Goal: Information Seeking & Learning: Find specific fact

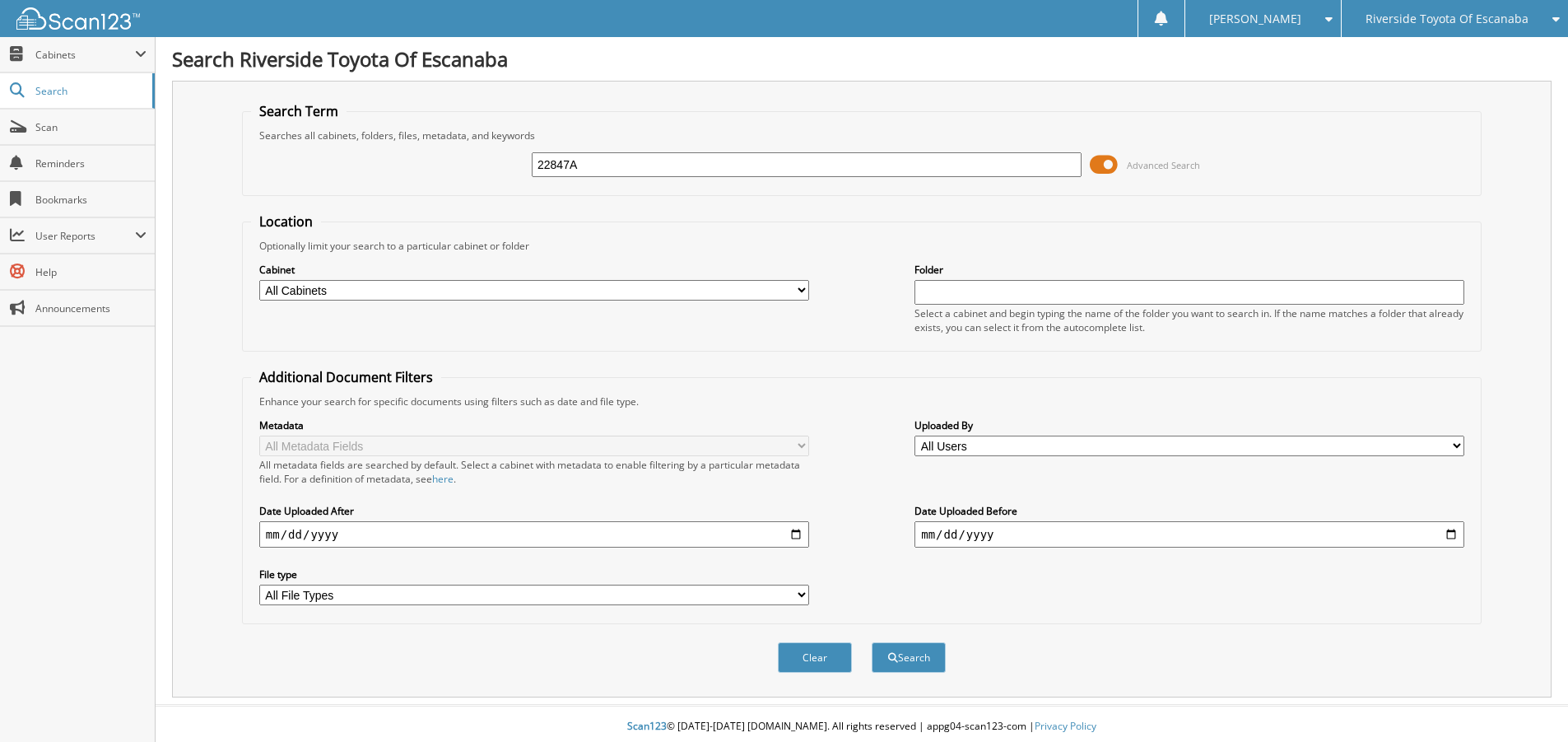
type input "22847A"
click at [872, 643] on button "Search" at bounding box center [909, 658] width 74 height 30
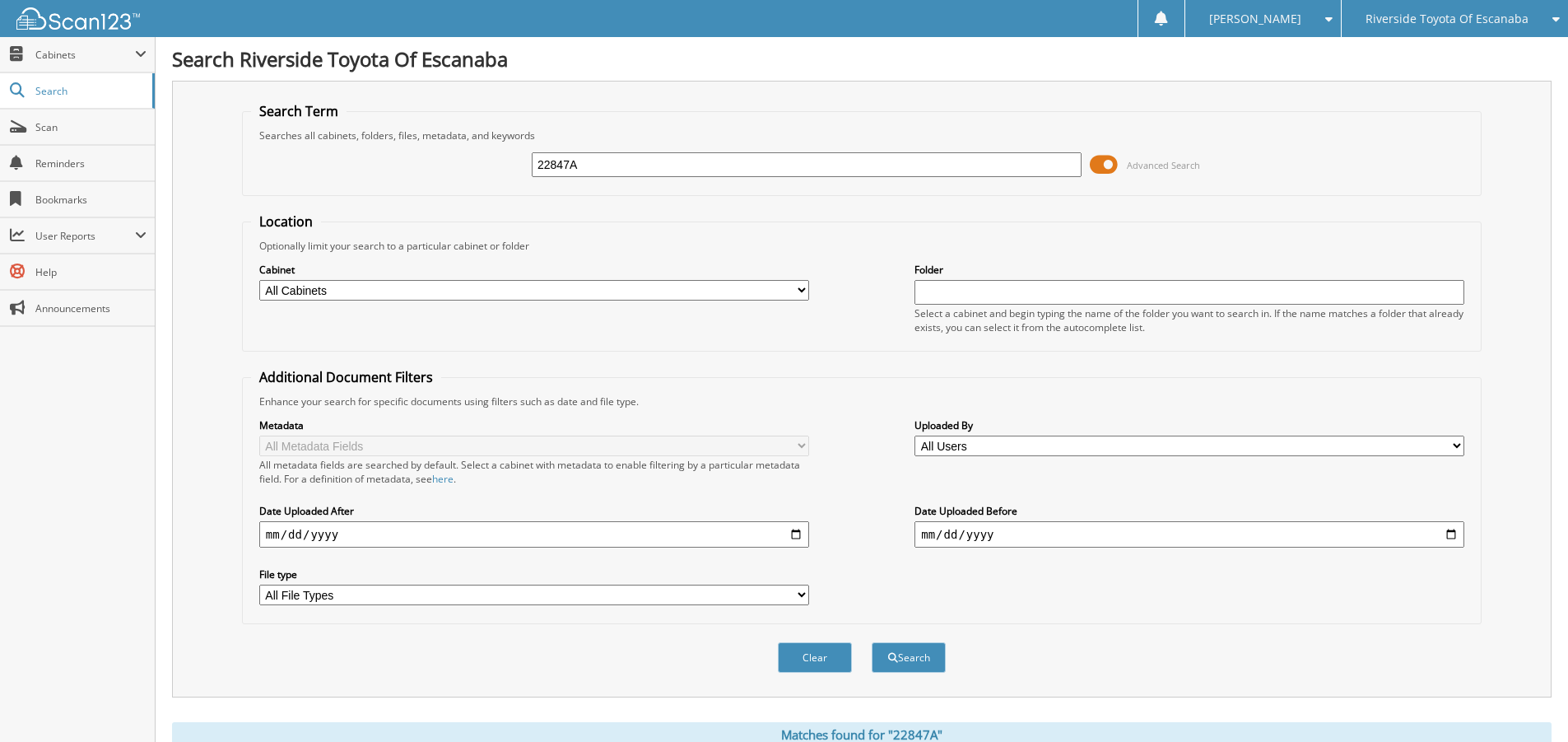
click at [872, 643] on button "Search" at bounding box center [909, 658] width 74 height 30
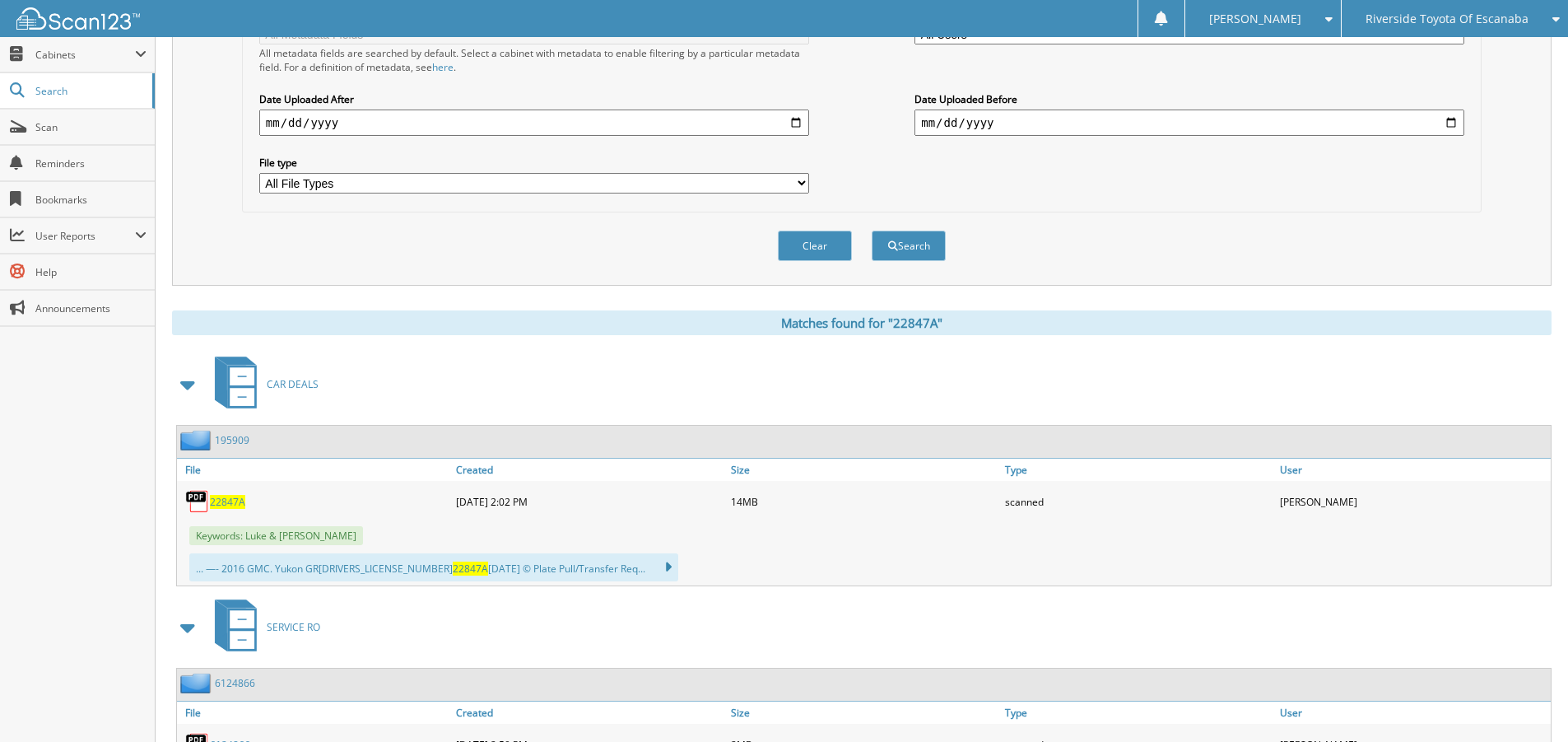
scroll to position [576, 0]
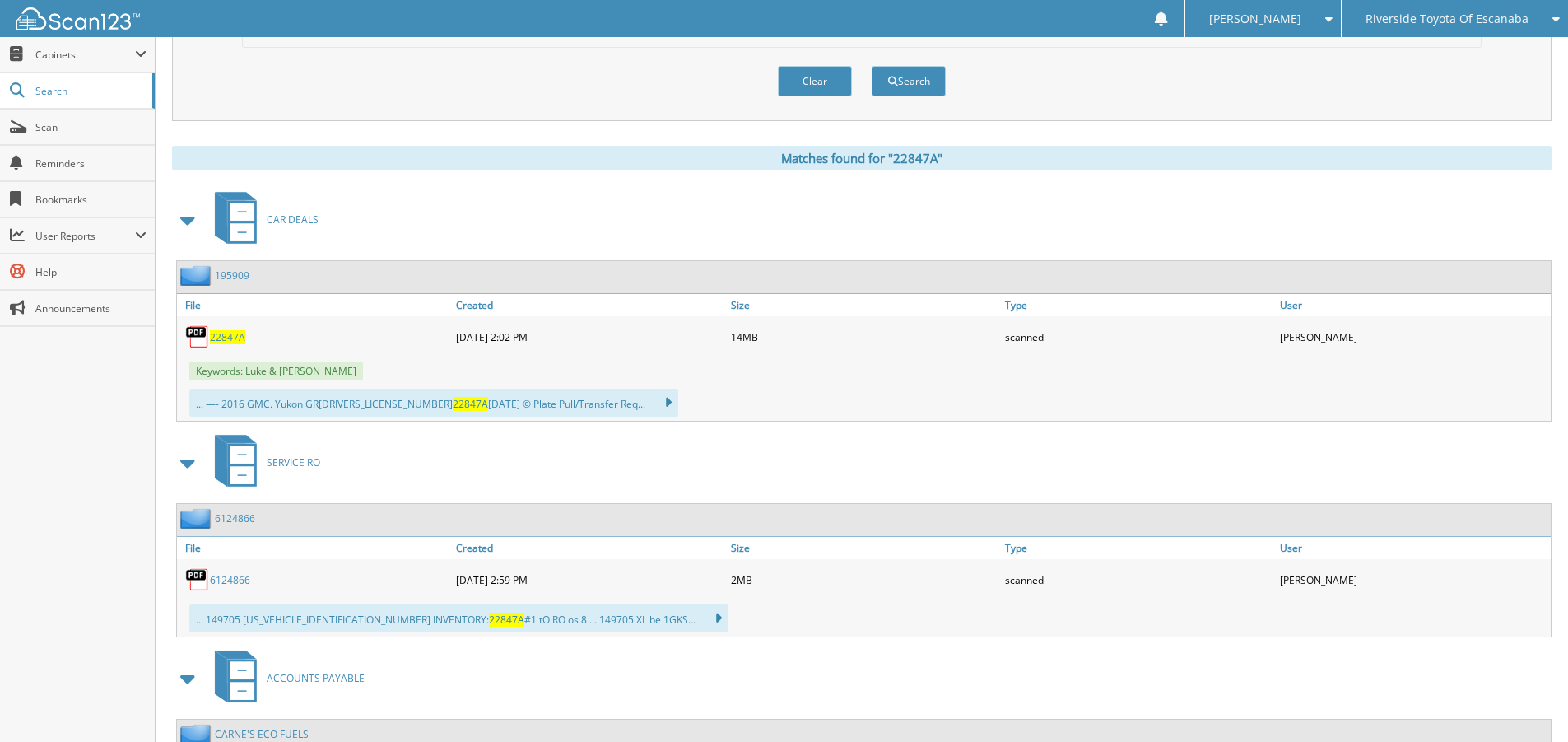
click at [226, 339] on span "22847A" at bounding box center [228, 337] width 35 height 14
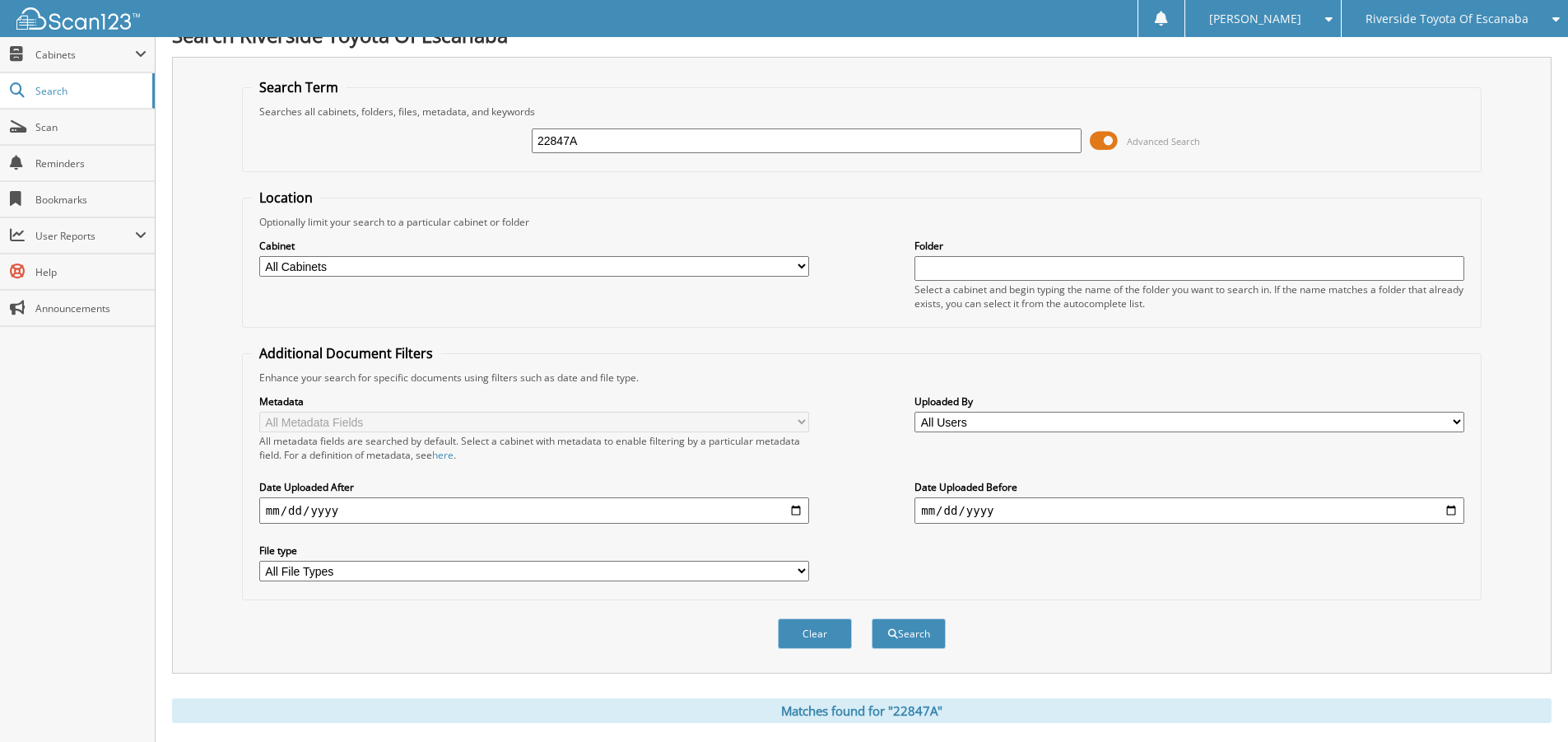
scroll to position [0, 0]
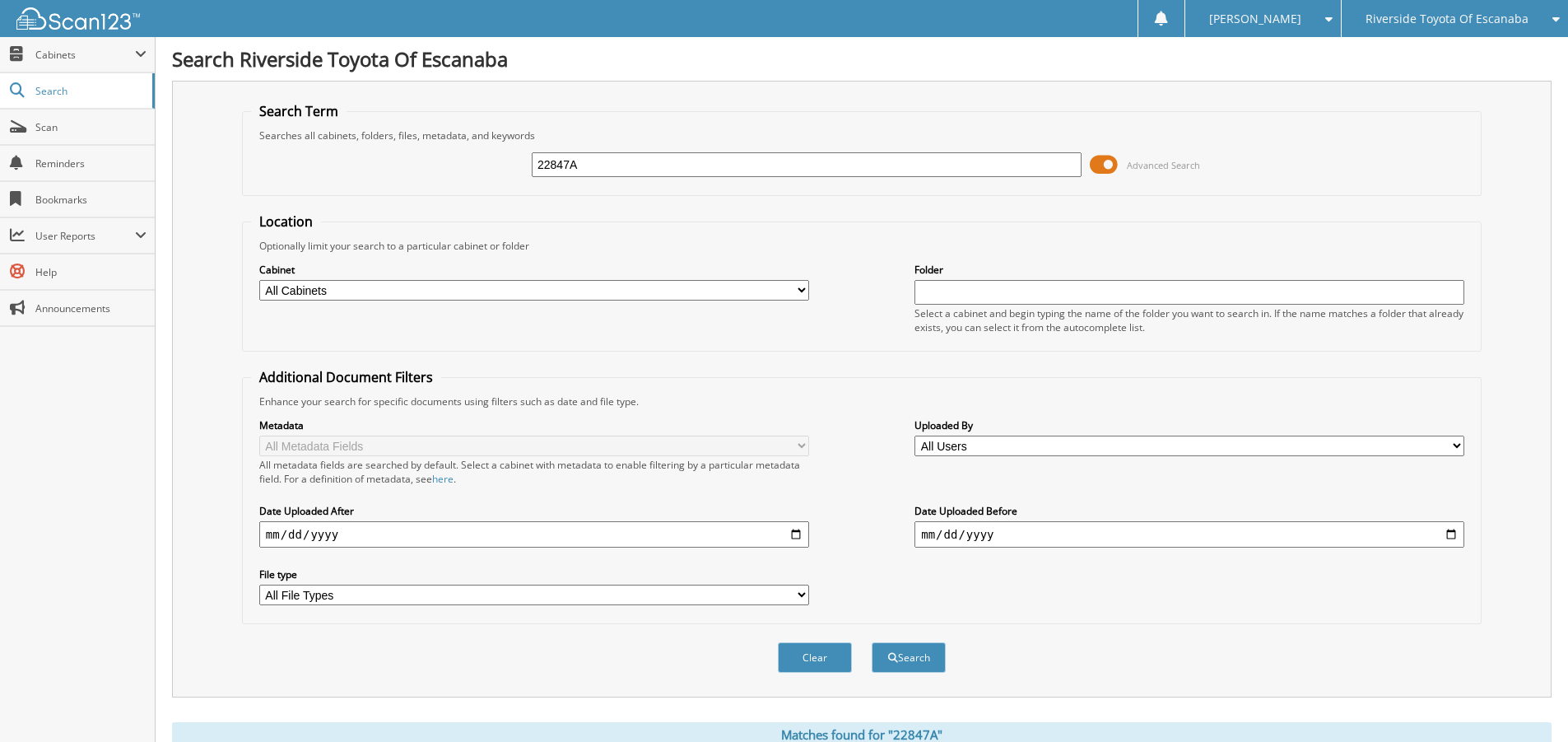
drag, startPoint x: 613, startPoint y: 155, endPoint x: 381, endPoint y: 179, distance: 233.2
click at [381, 179] on div "22847A Advanced Search" at bounding box center [862, 165] width 1222 height 45
type input "22823B"
click at [872, 643] on button "Search" at bounding box center [909, 658] width 74 height 30
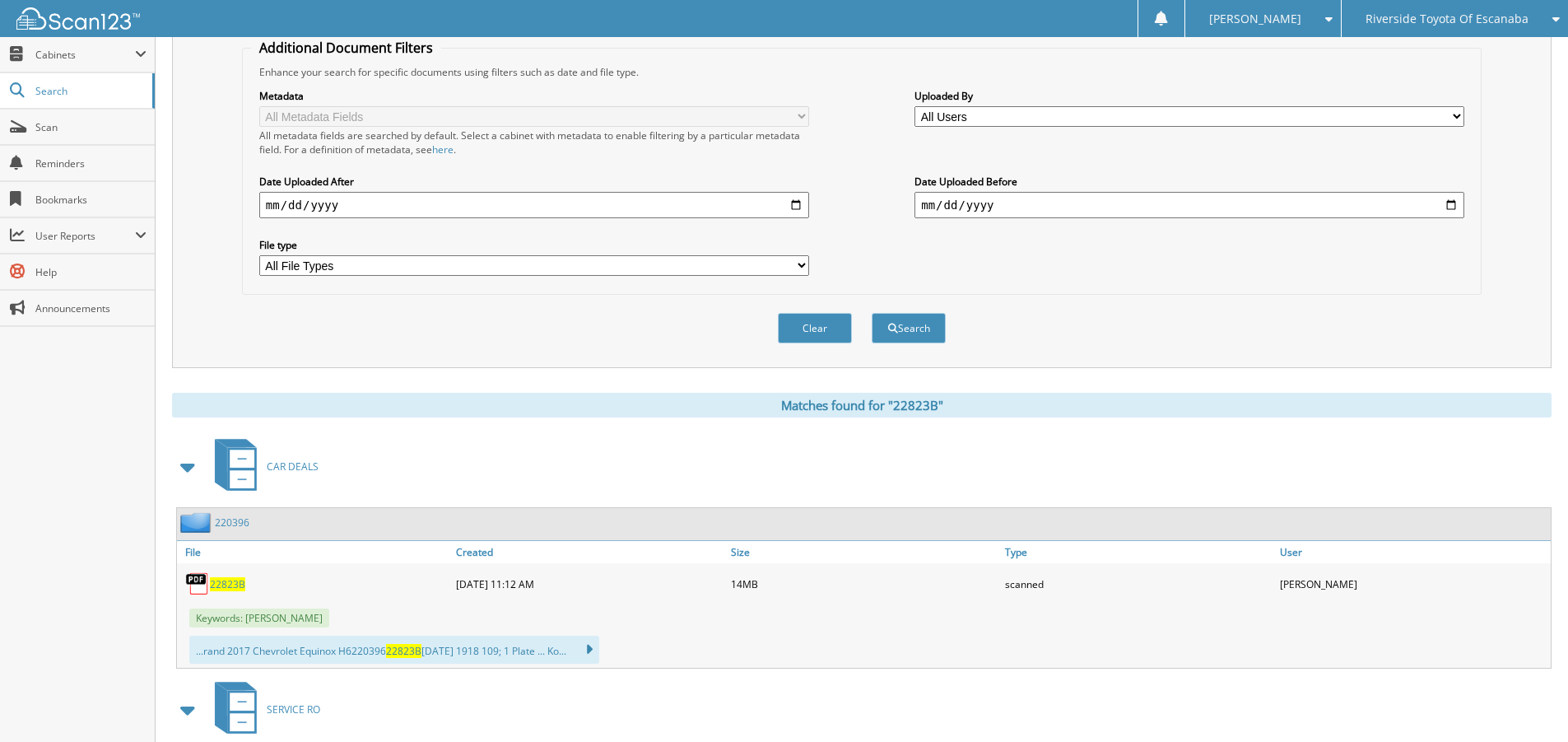
scroll to position [412, 0]
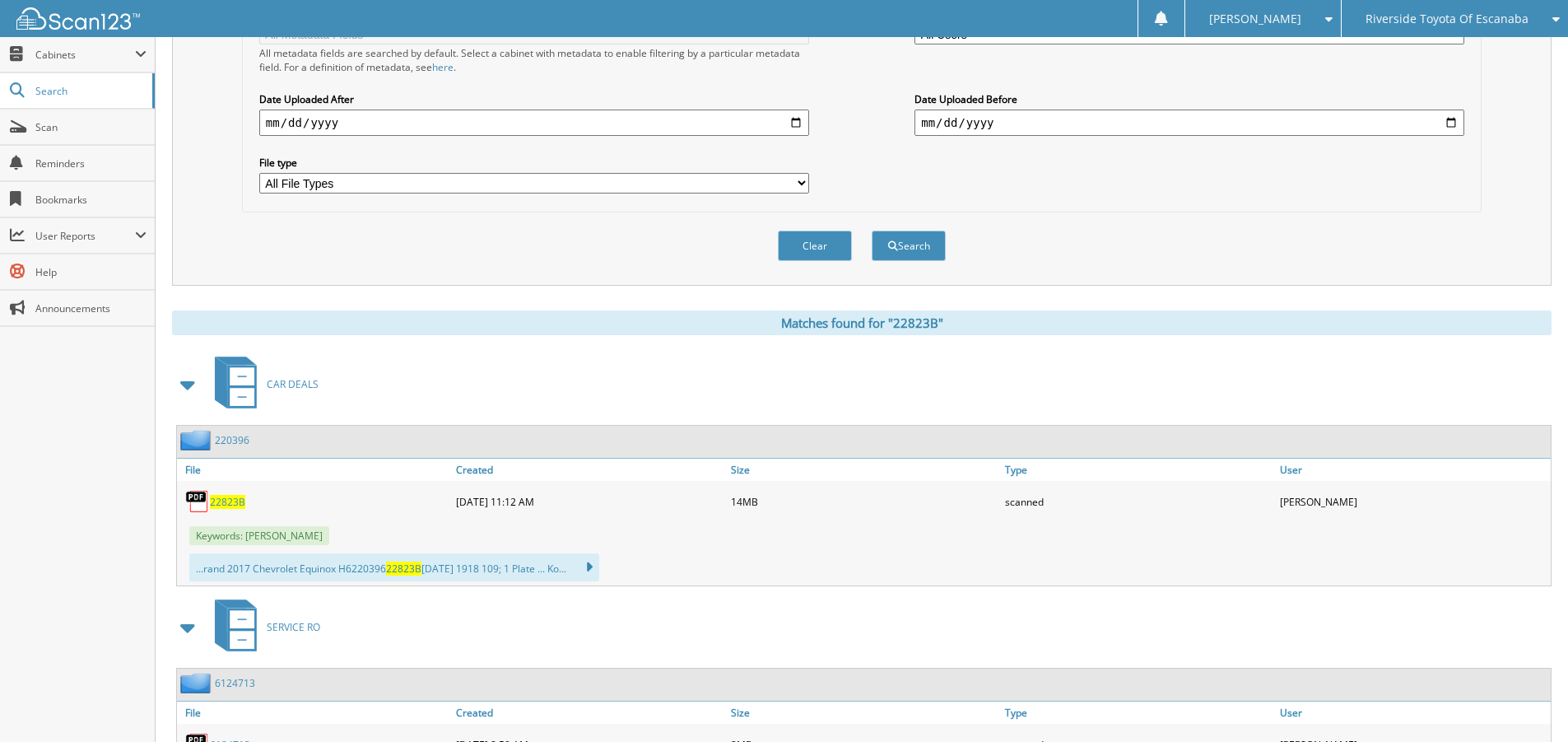
click at [228, 505] on span "22823B" at bounding box center [228, 502] width 35 height 14
